Goal: Navigation & Orientation: Find specific page/section

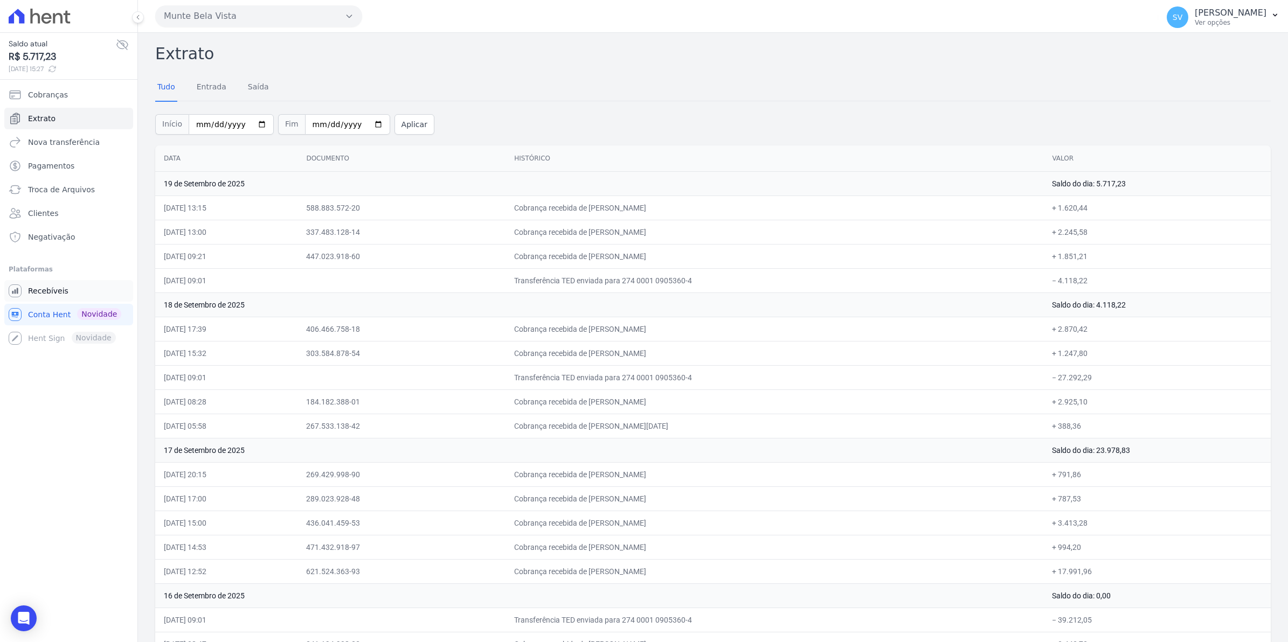
click at [50, 294] on span "Recebíveis" at bounding box center [48, 291] width 40 height 11
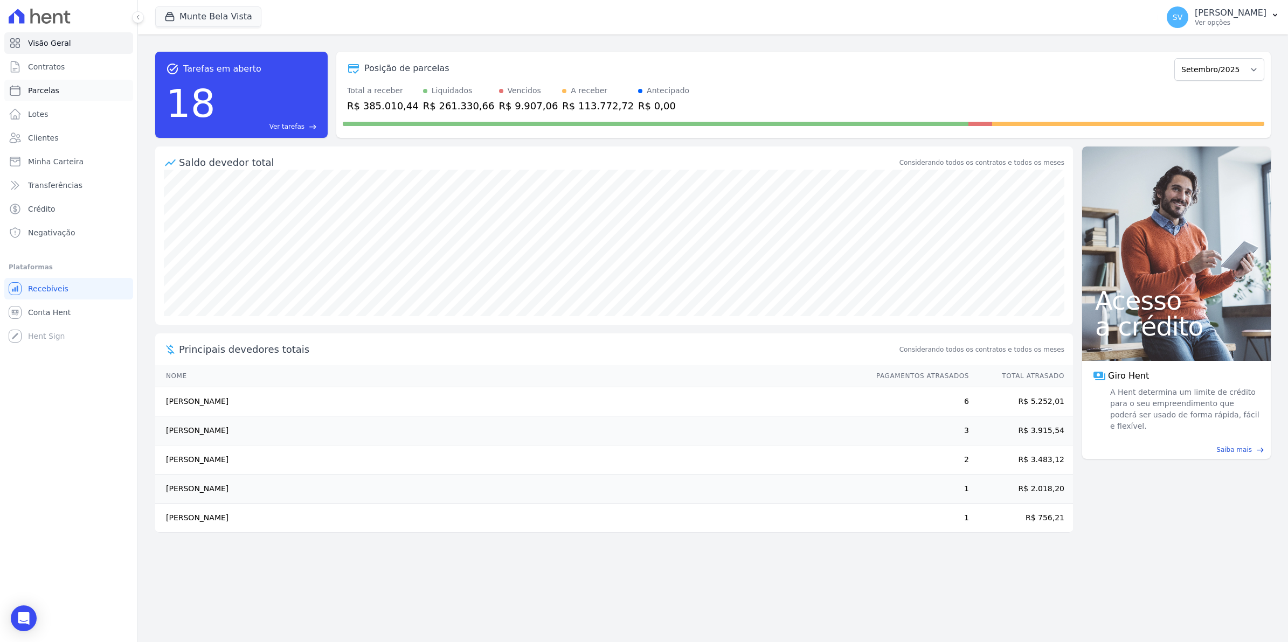
click at [51, 93] on span "Parcelas" at bounding box center [43, 90] width 31 height 11
select select
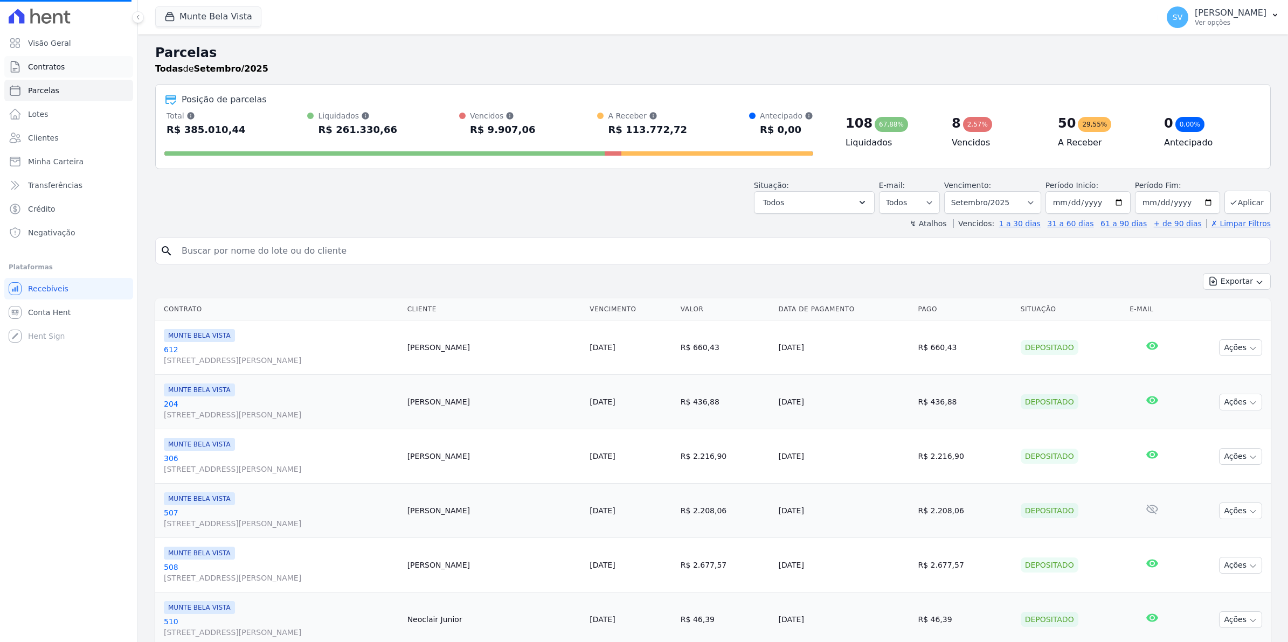
select select
click at [54, 67] on span "Contratos" at bounding box center [46, 66] width 37 height 11
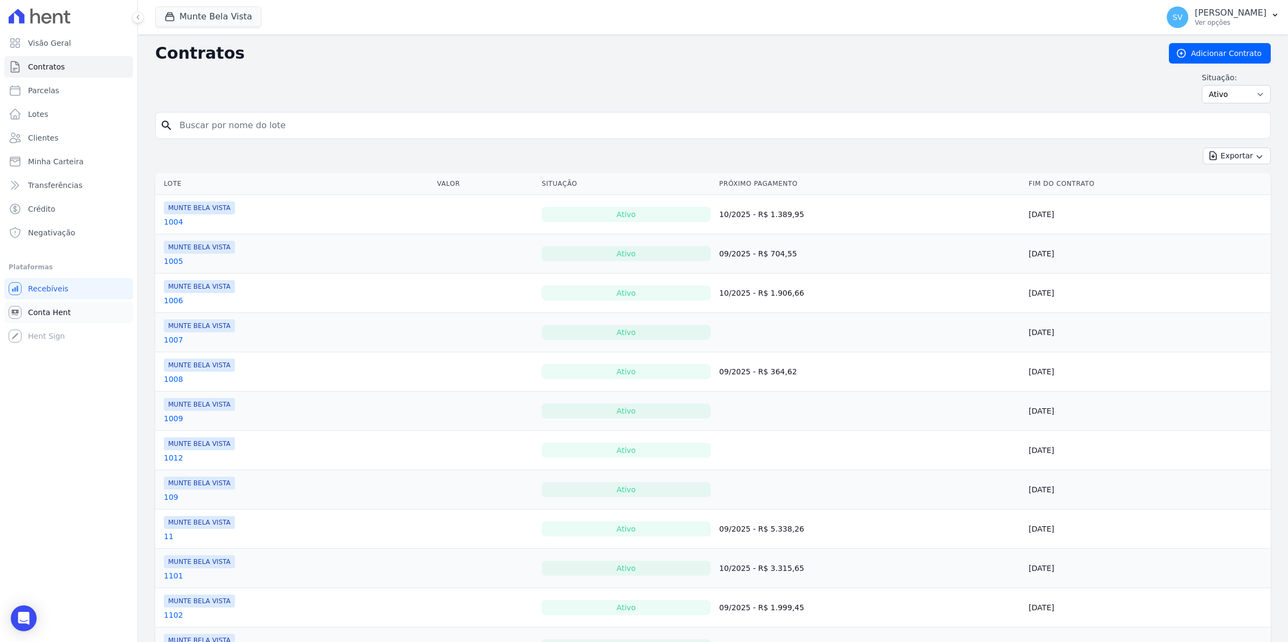
click at [32, 318] on link "Conta Hent" at bounding box center [68, 313] width 129 height 22
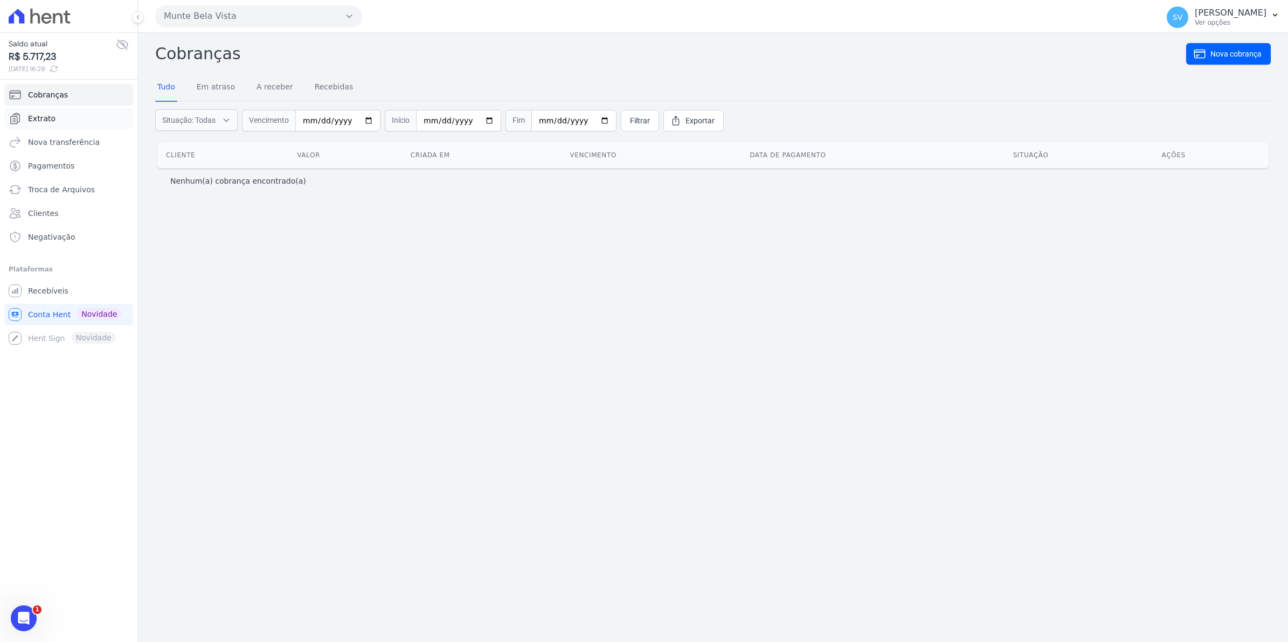
click at [44, 122] on span "Extrato" at bounding box center [41, 118] width 27 height 11
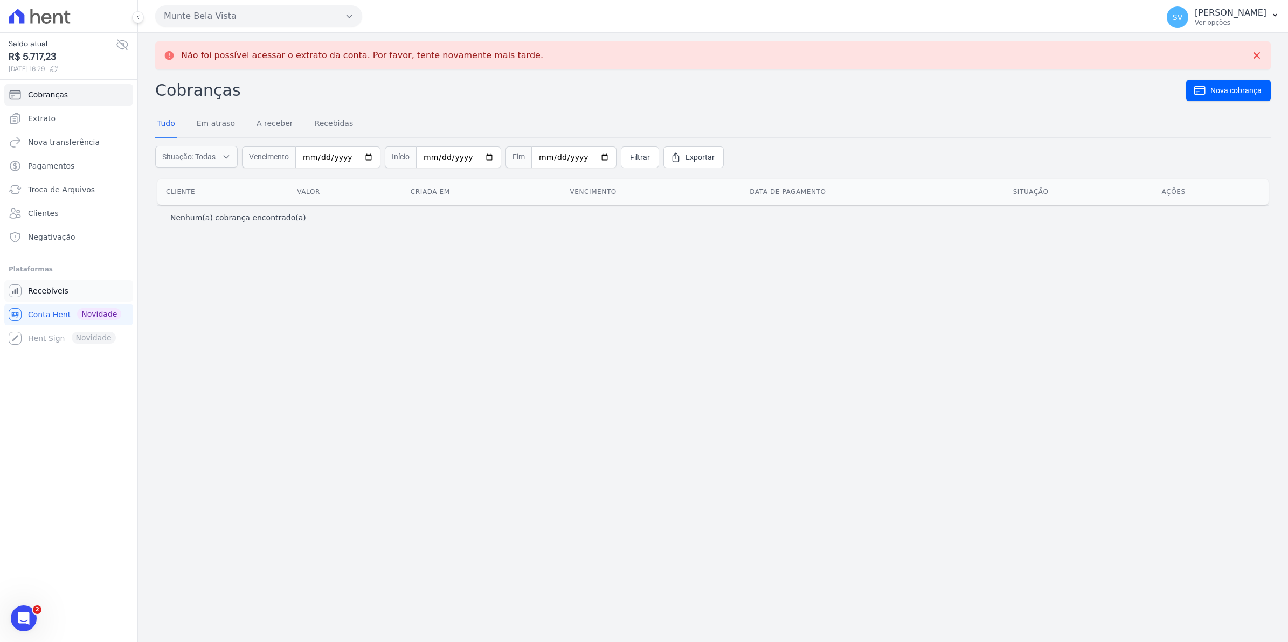
click at [38, 292] on span "Recebíveis" at bounding box center [48, 291] width 40 height 11
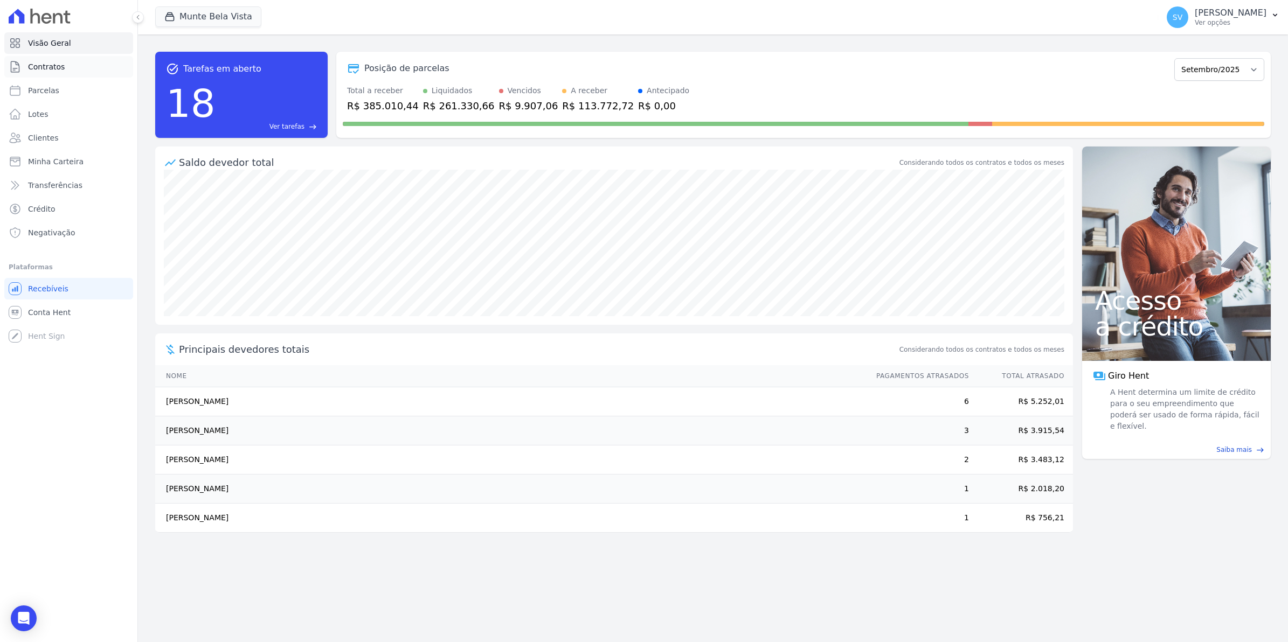
click at [53, 68] on span "Contratos" at bounding box center [46, 66] width 37 height 11
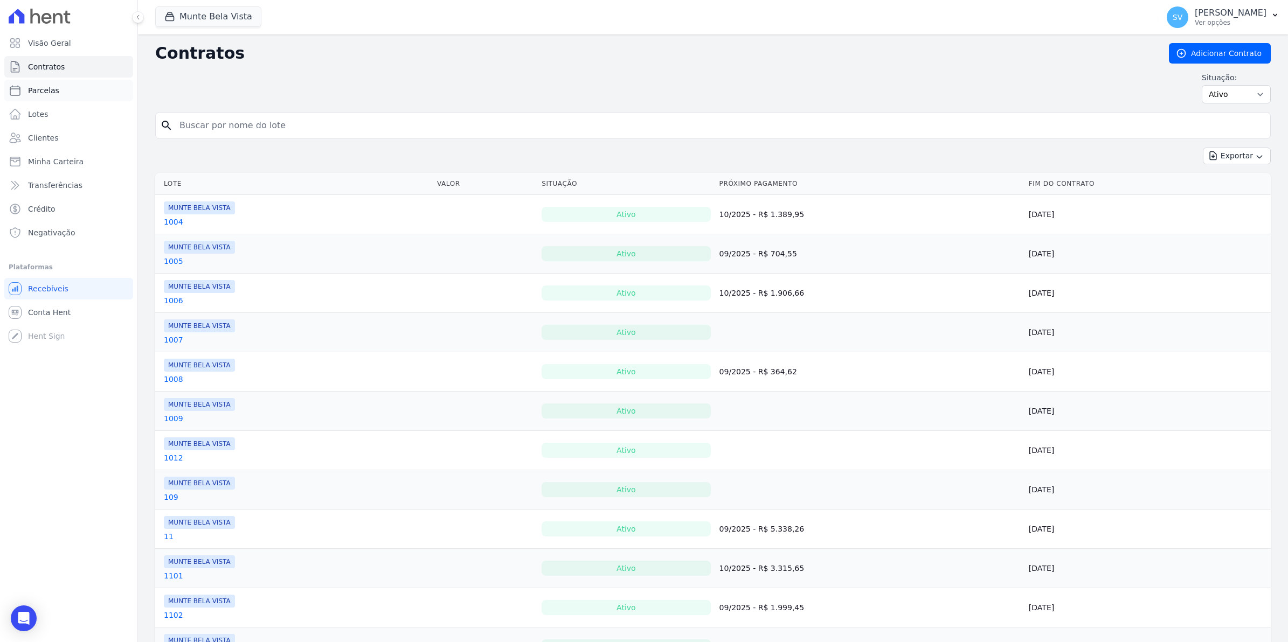
click at [49, 87] on span "Parcelas" at bounding box center [43, 90] width 31 height 11
select select
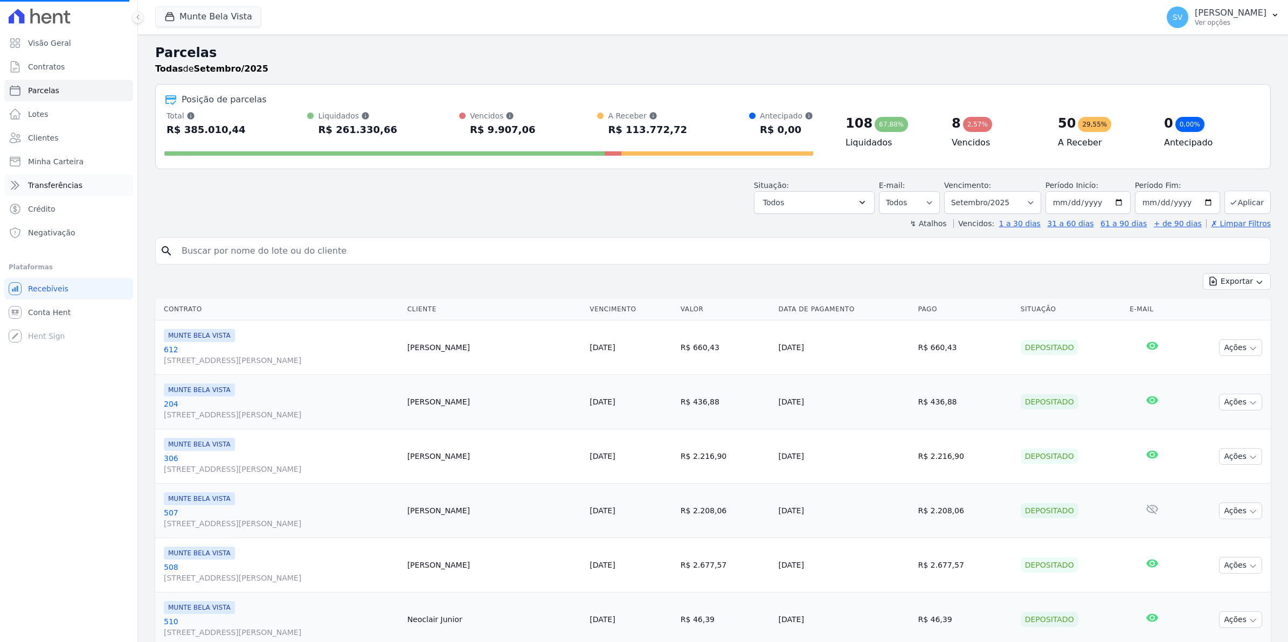
select select
click at [47, 311] on span "Conta Hent" at bounding box center [49, 312] width 43 height 11
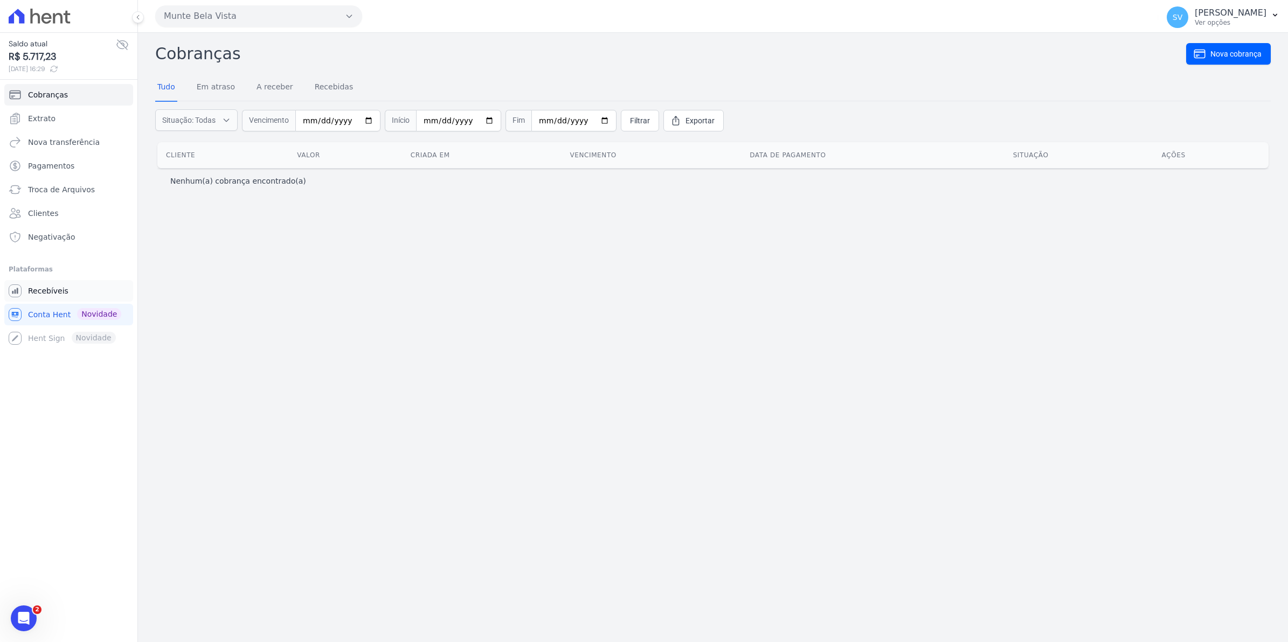
click at [44, 289] on span "Recebíveis" at bounding box center [48, 291] width 40 height 11
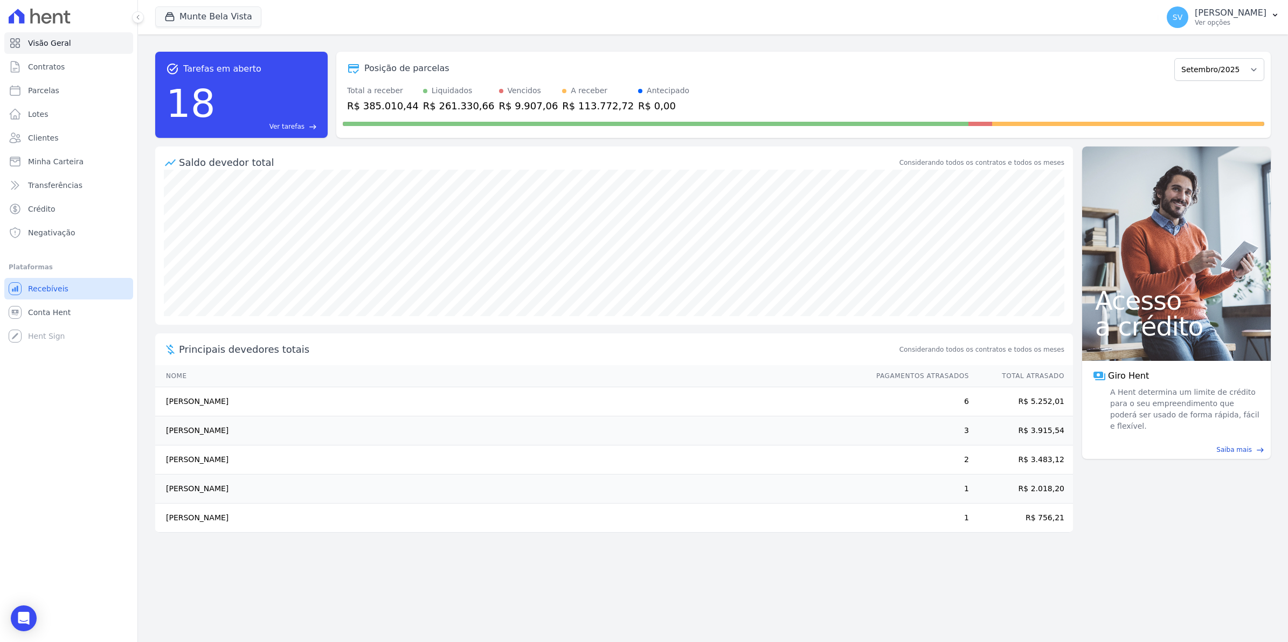
click at [36, 290] on span "Recebíveis" at bounding box center [48, 288] width 40 height 11
click at [42, 90] on span "Parcelas" at bounding box center [43, 90] width 31 height 11
select select
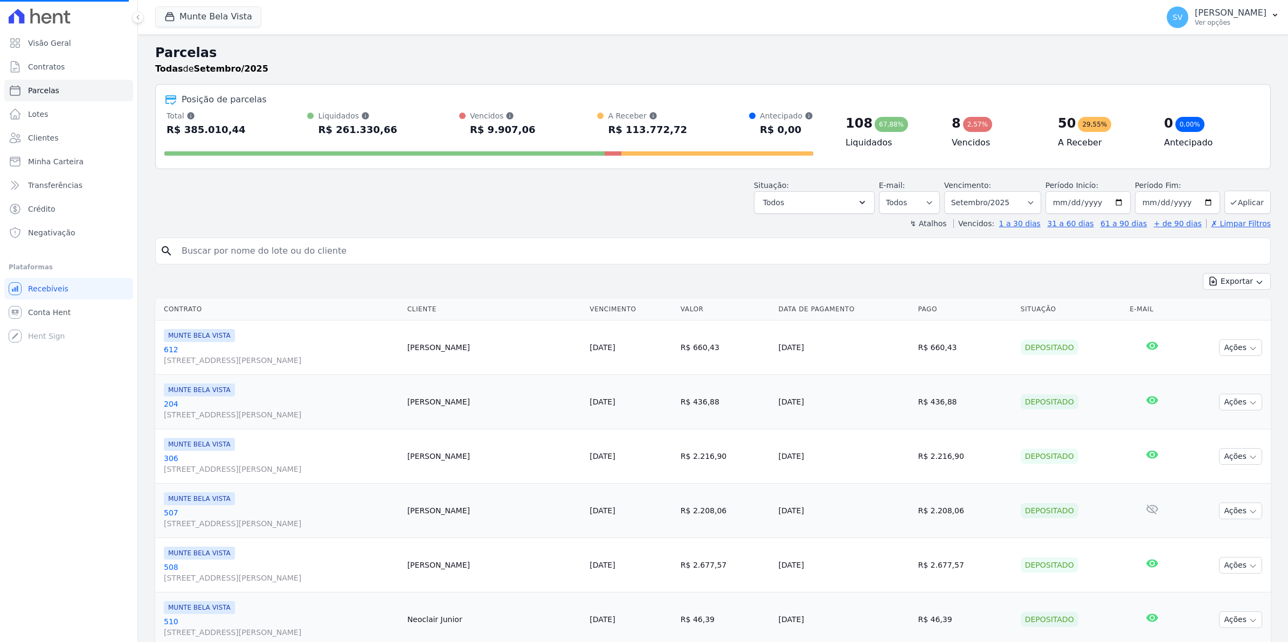
select select
click at [35, 68] on span "Contratos" at bounding box center [46, 66] width 37 height 11
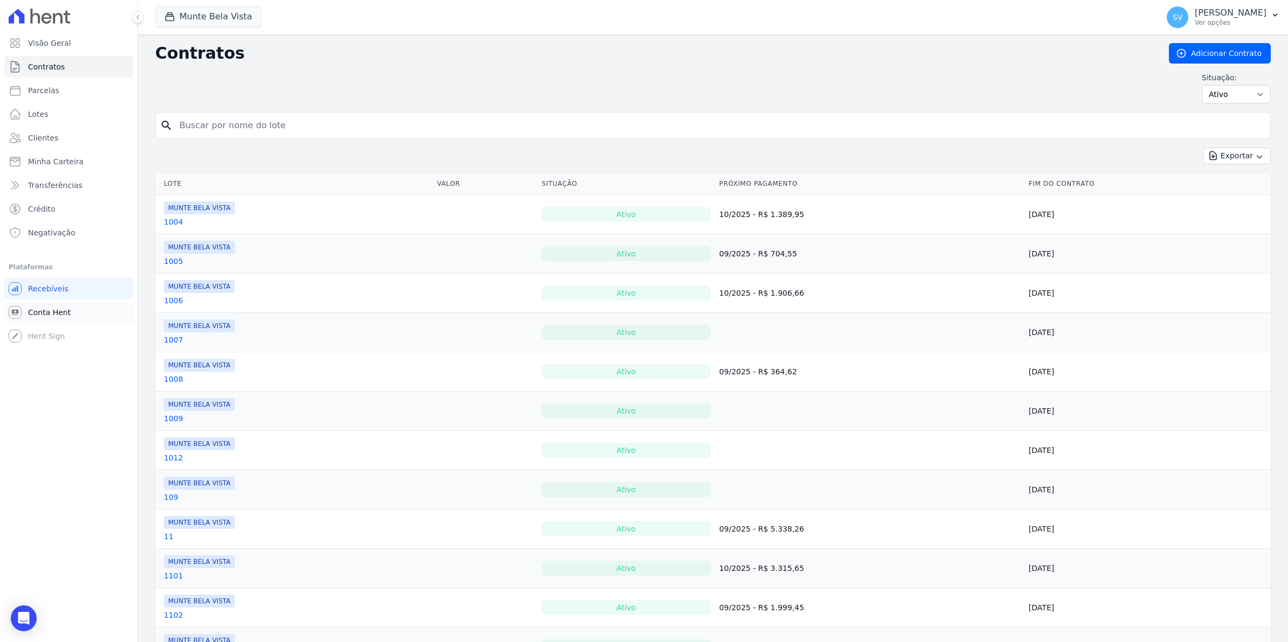
click at [51, 315] on span "Conta Hent" at bounding box center [49, 312] width 43 height 11
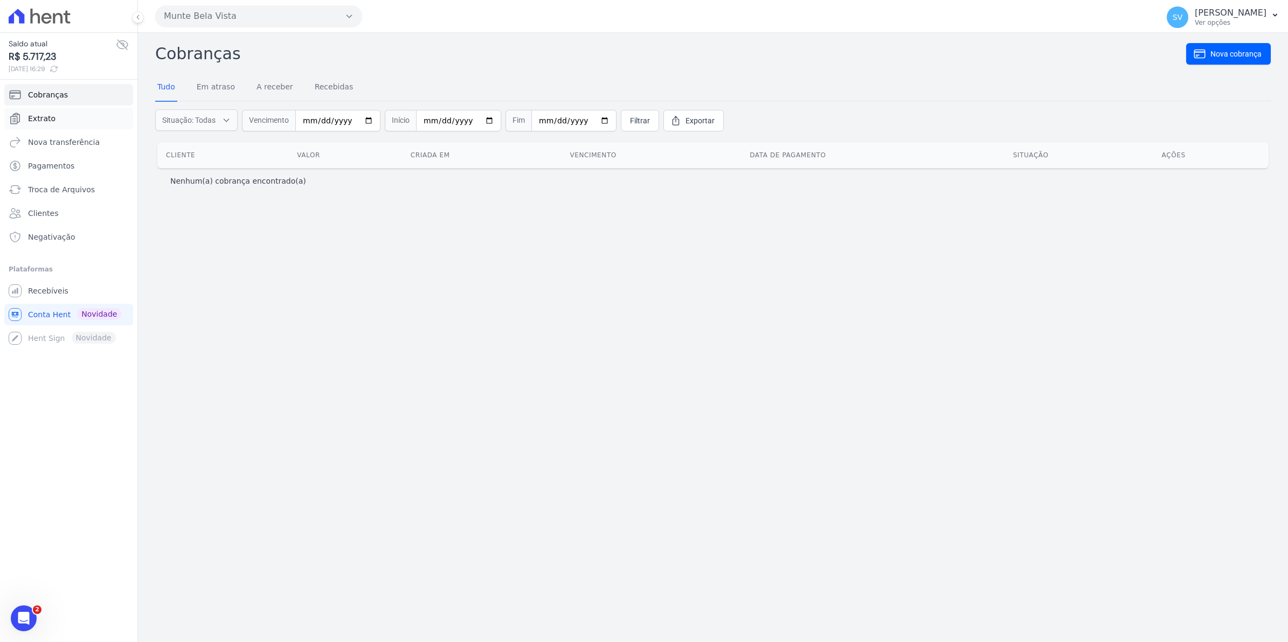
click at [53, 121] on link "Extrato" at bounding box center [68, 119] width 129 height 22
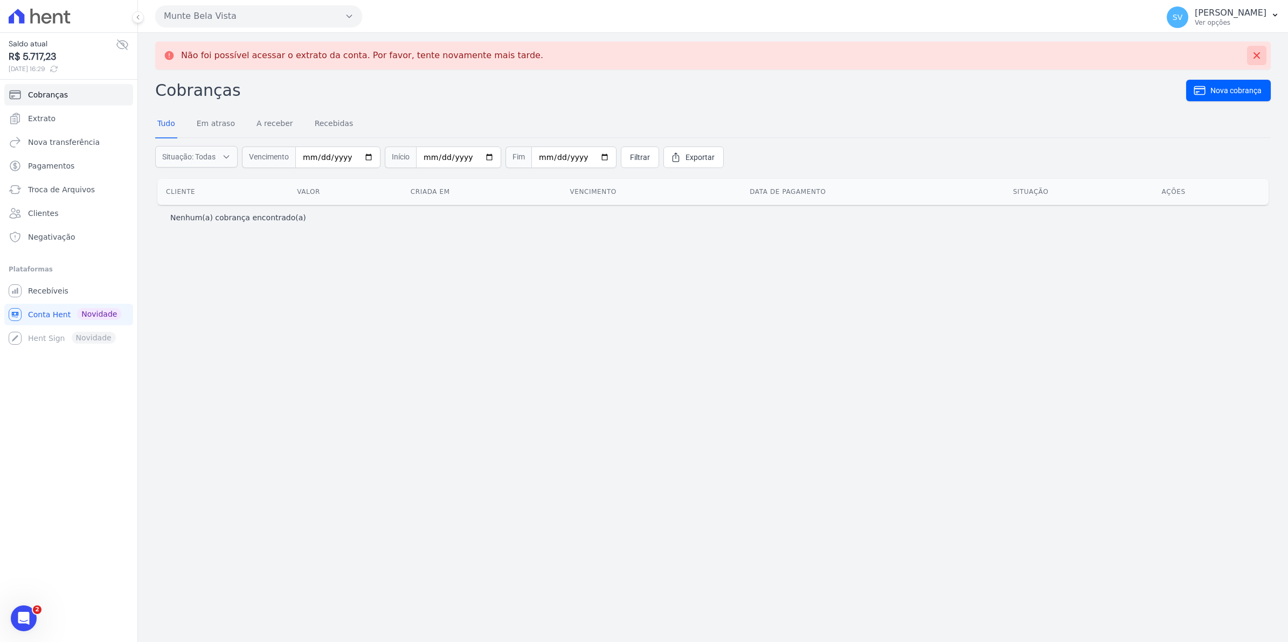
click at [1257, 52] on icon at bounding box center [1256, 55] width 11 height 11
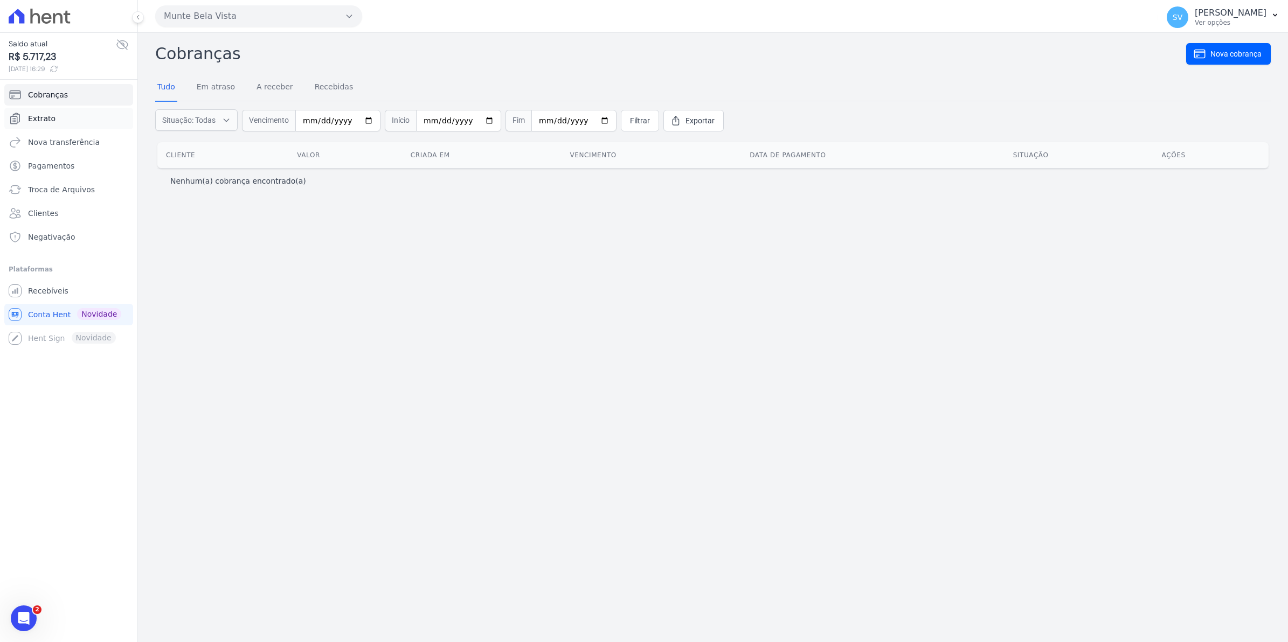
click at [51, 122] on span "Extrato" at bounding box center [41, 118] width 27 height 11
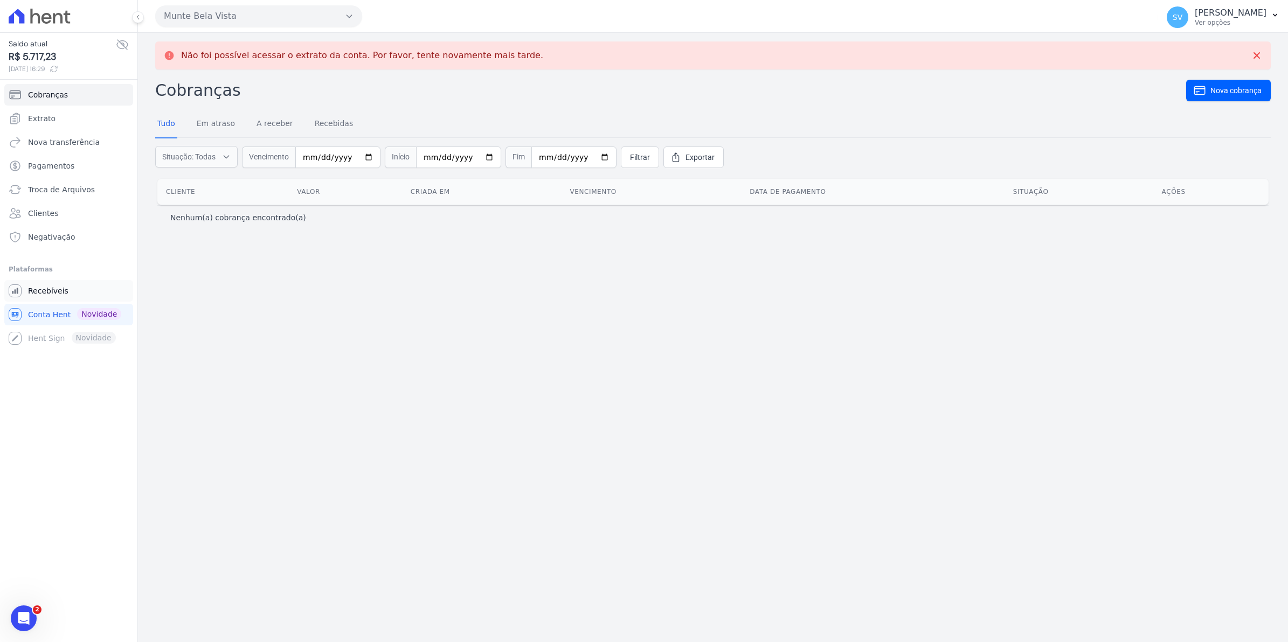
click at [39, 294] on span "Recebíveis" at bounding box center [48, 291] width 40 height 11
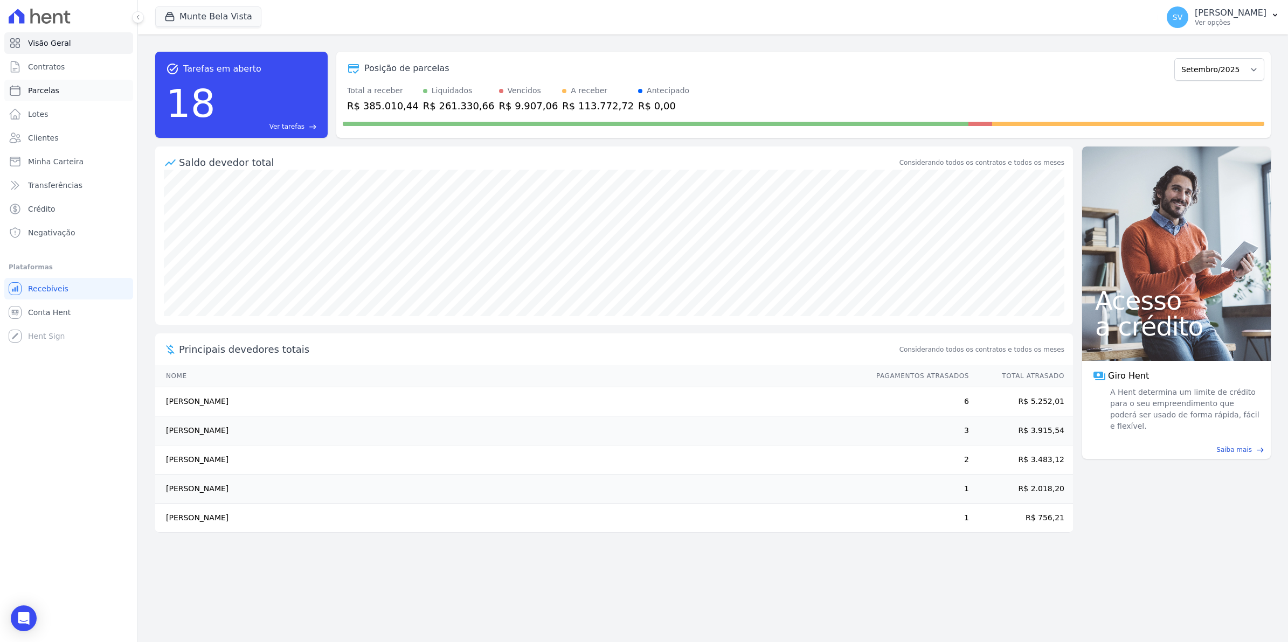
click at [37, 91] on span "Parcelas" at bounding box center [43, 90] width 31 height 11
select select
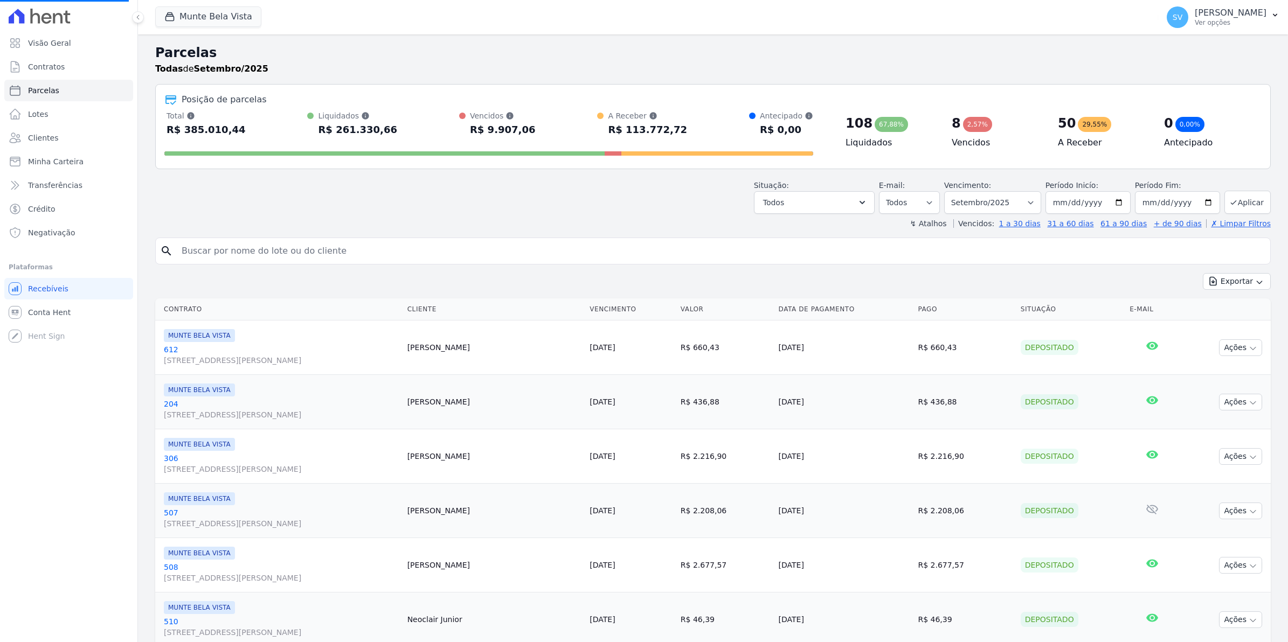
select select
click at [38, 65] on span "Contratos" at bounding box center [46, 66] width 37 height 11
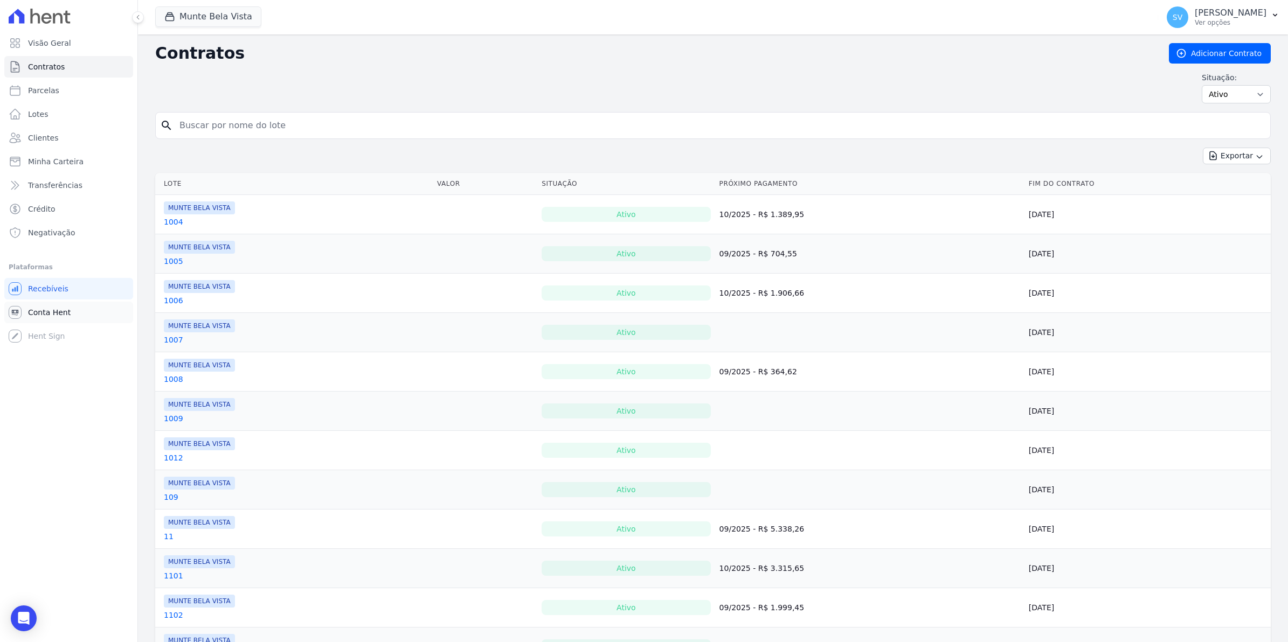
click at [40, 316] on span "Conta Hent" at bounding box center [49, 312] width 43 height 11
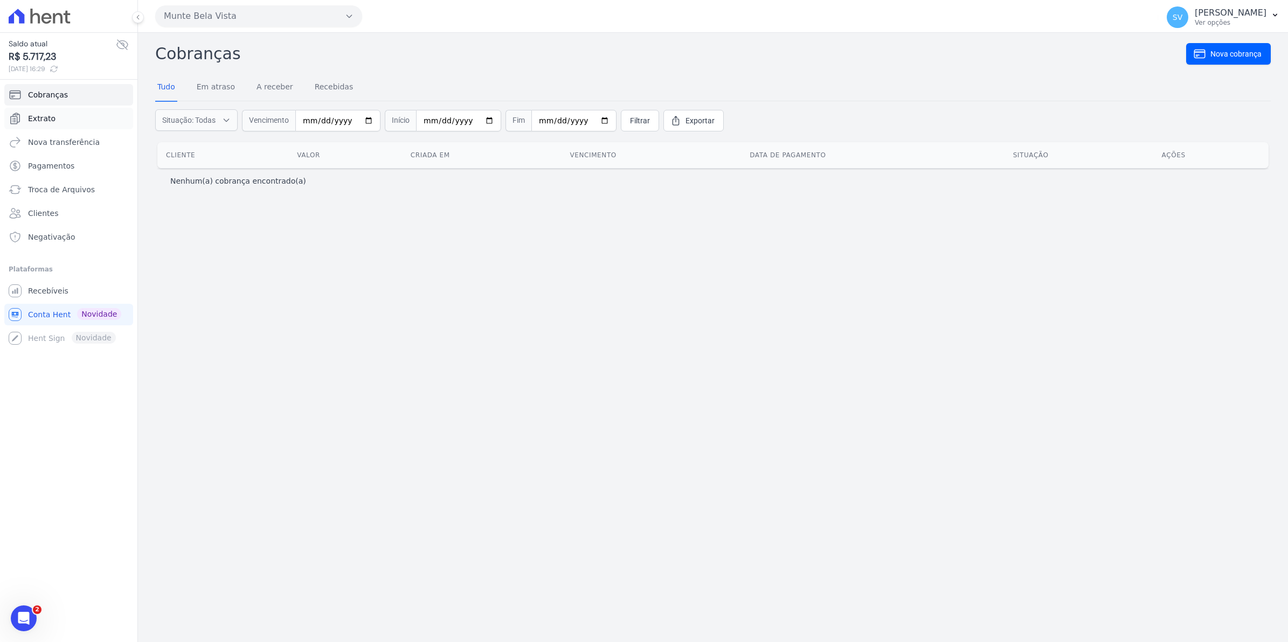
click at [23, 120] on link "Extrato" at bounding box center [68, 119] width 129 height 22
click at [46, 116] on span "Extrato" at bounding box center [41, 118] width 27 height 11
